Goal: Information Seeking & Learning: Compare options

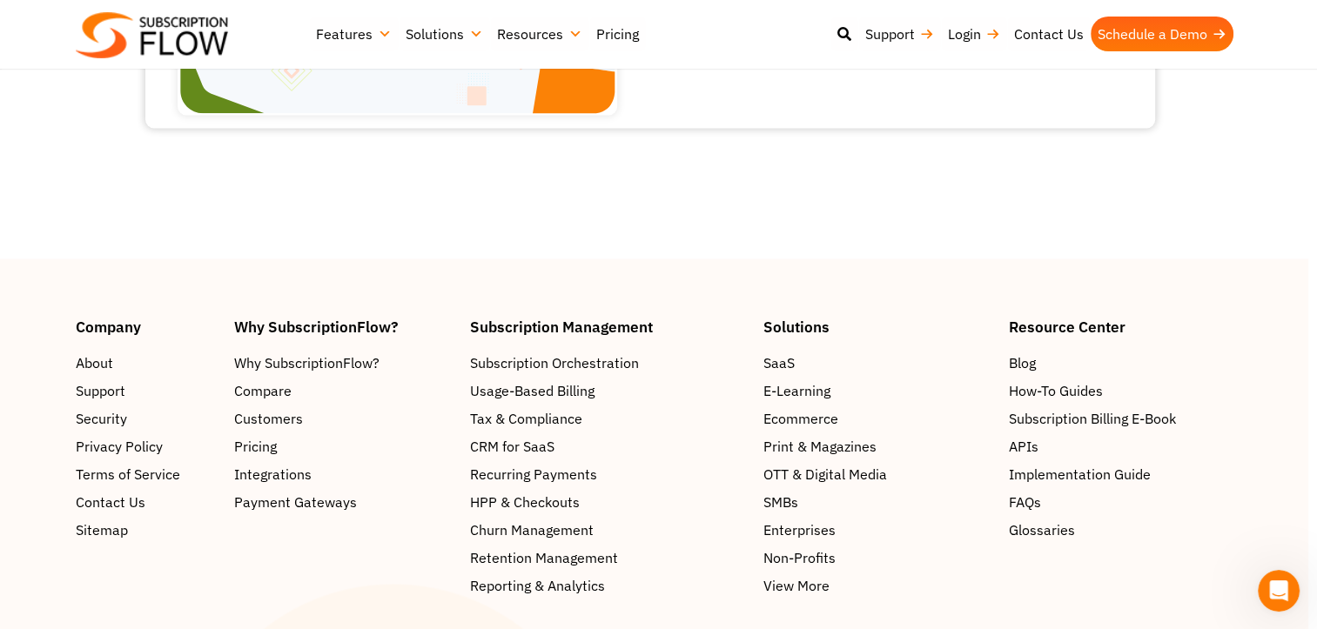
scroll to position [2709, 9]
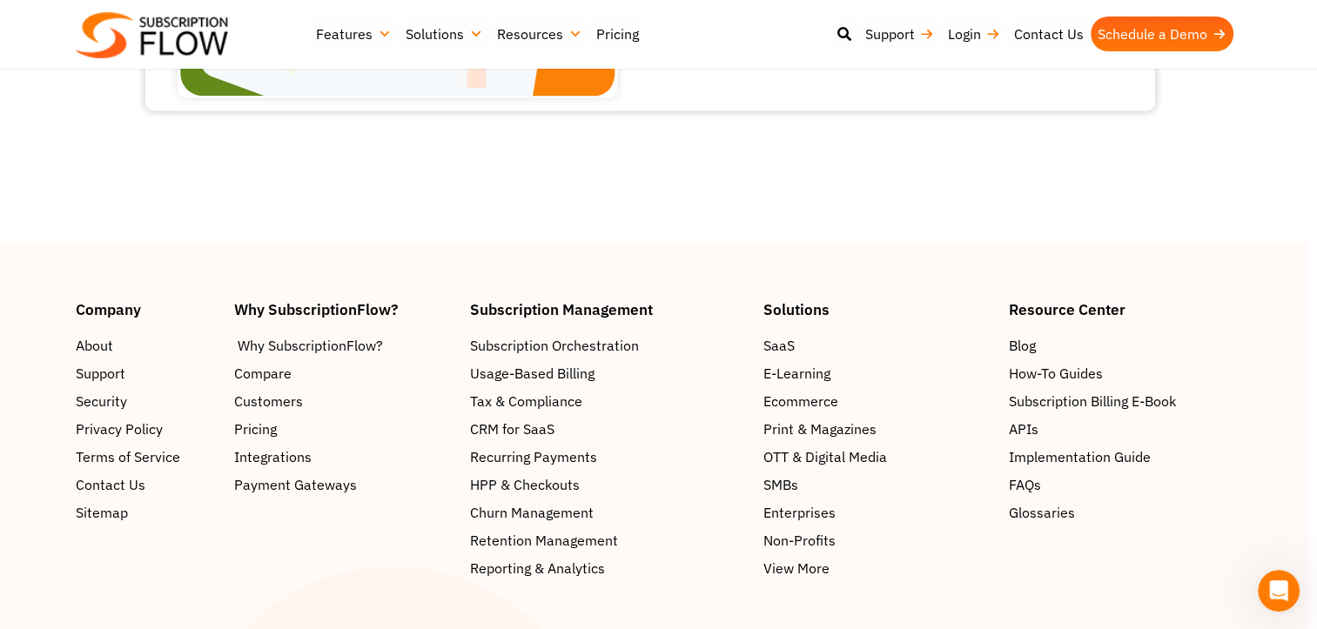
click at [300, 335] on span "Why SubscriptionFlow?" at bounding box center [310, 345] width 145 height 21
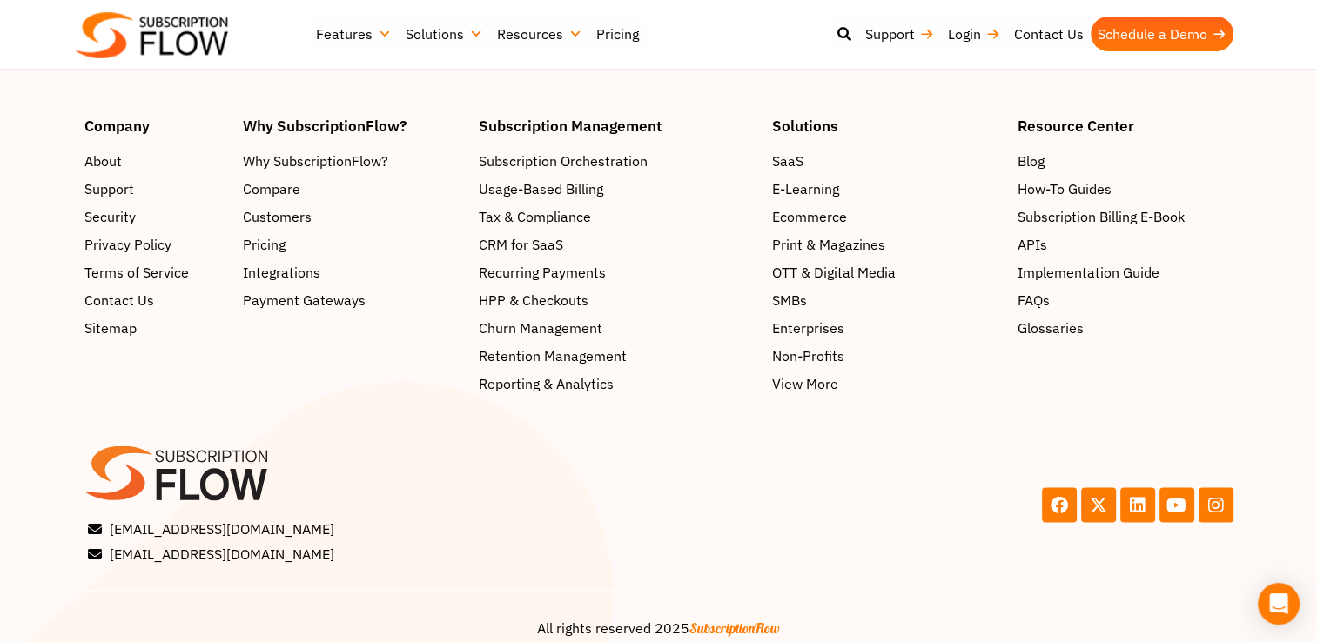
scroll to position [3201, 0]
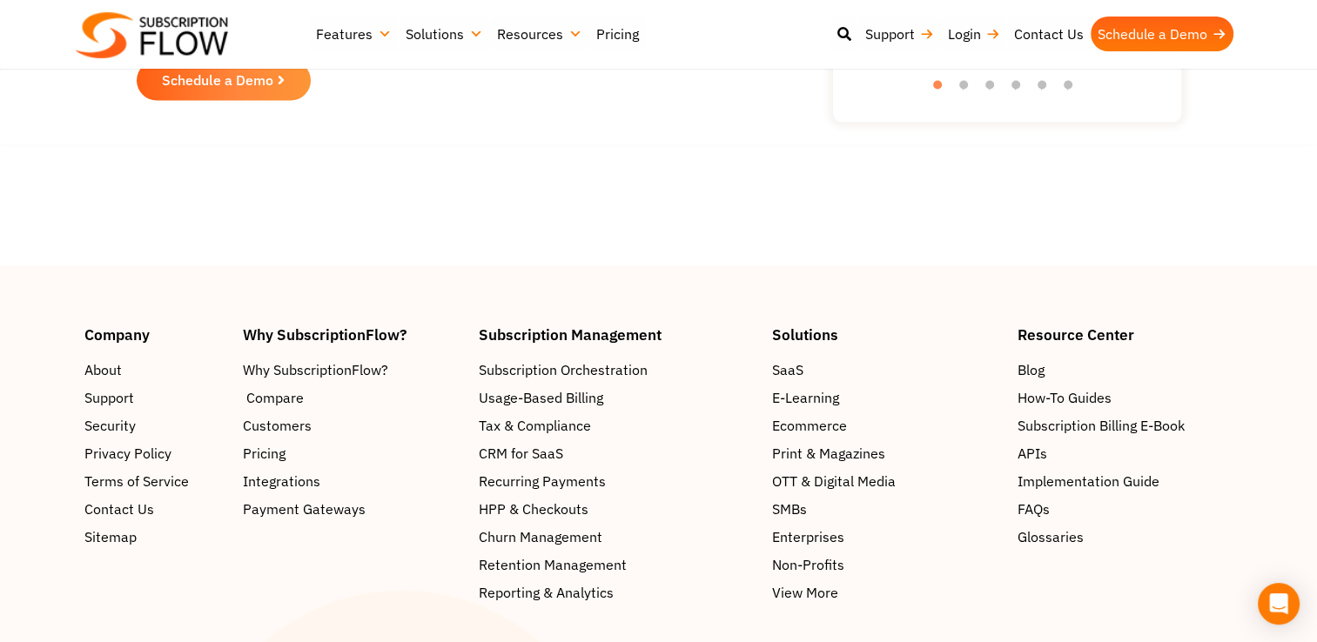
click at [285, 386] on span "Compare" at bounding box center [274, 396] width 57 height 21
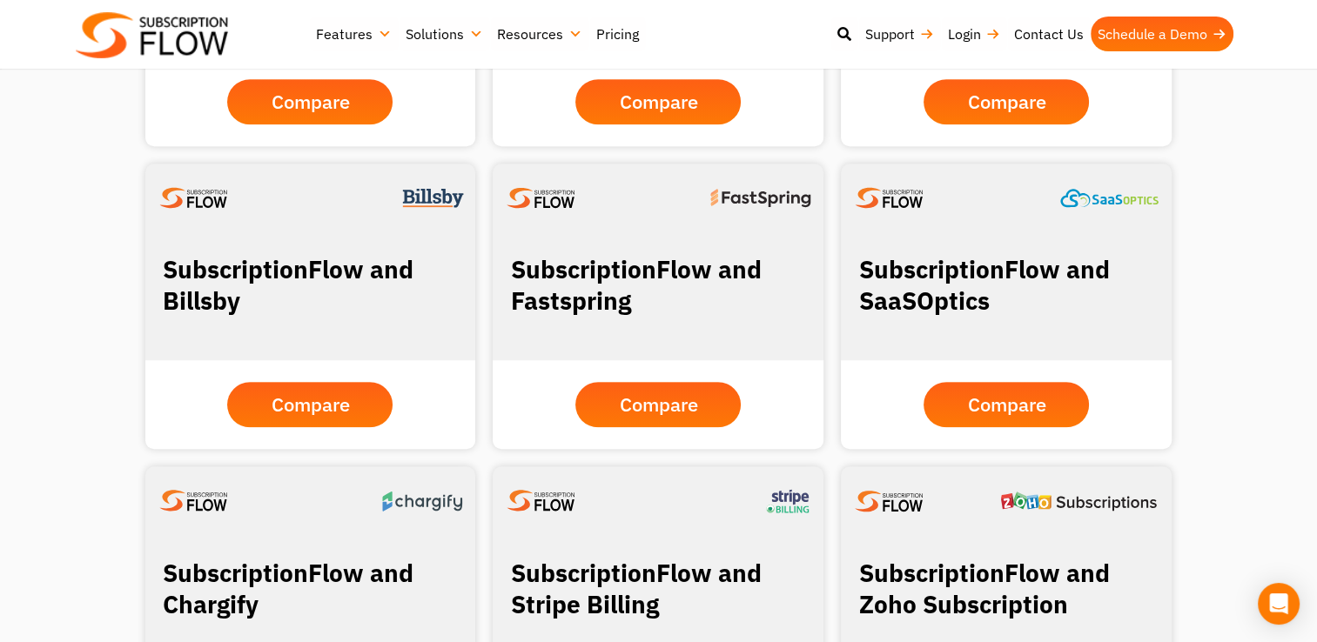
scroll to position [1138, 0]
